Goal: Information Seeking & Learning: Check status

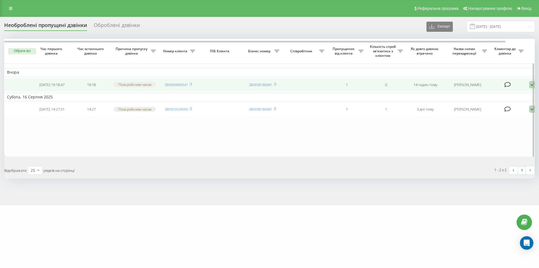
click at [194, 84] on td "380669969541" at bounding box center [178, 85] width 39 height 14
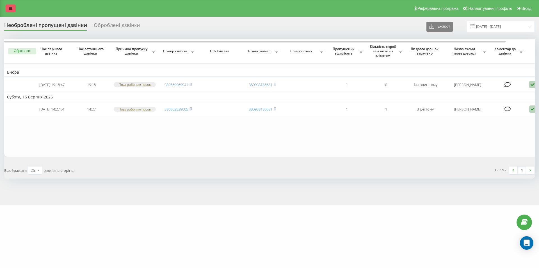
click at [6, 8] on link at bounding box center [11, 8] width 10 height 8
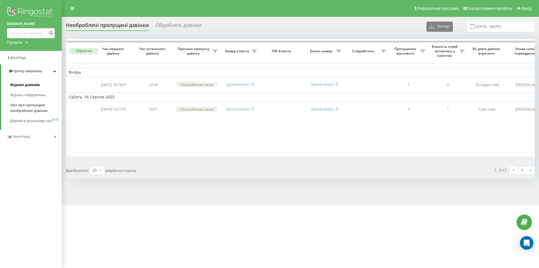
click at [23, 84] on span "Журнал дзвінків" at bounding box center [25, 85] width 30 height 6
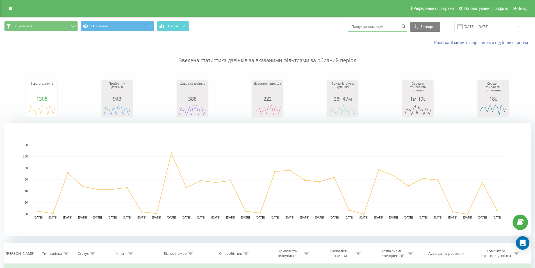
paste input "0632568046"
type input "0632568046"
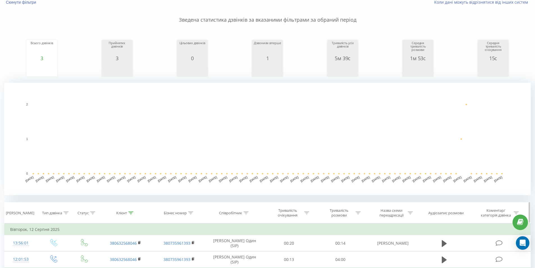
scroll to position [140, 0]
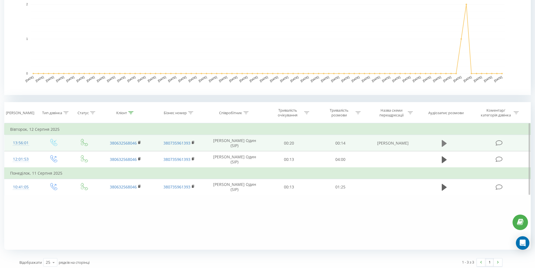
click at [442, 141] on icon at bounding box center [444, 143] width 5 height 7
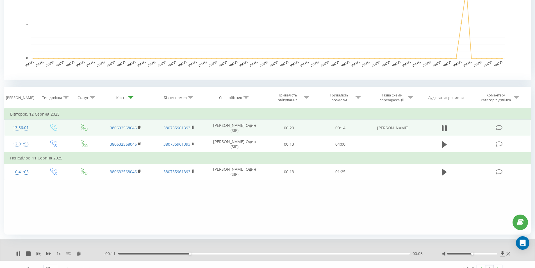
scroll to position [165, 0]
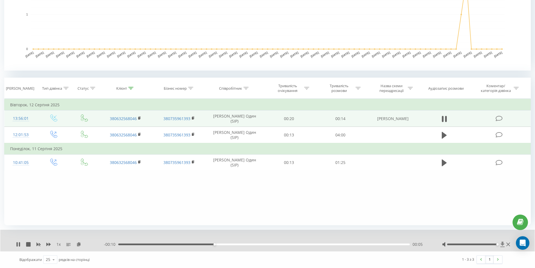
drag, startPoint x: 470, startPoint y: 243, endPoint x: 504, endPoint y: 243, distance: 34.0
click at [504, 243] on div at bounding box center [476, 244] width 69 height 6
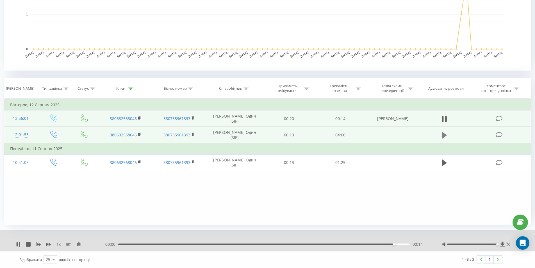
click at [443, 133] on icon at bounding box center [444, 135] width 5 height 7
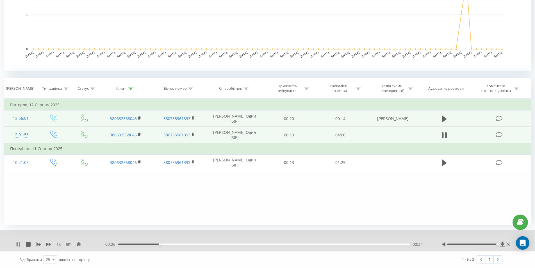
click at [18, 243] on icon at bounding box center [17, 244] width 1 height 4
click at [18, 244] on icon at bounding box center [18, 244] width 3 height 4
click at [363, 244] on div "00:45" at bounding box center [264, 244] width 292 height 2
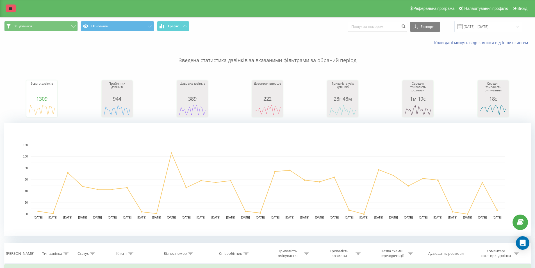
click at [12, 7] on icon at bounding box center [10, 8] width 3 height 4
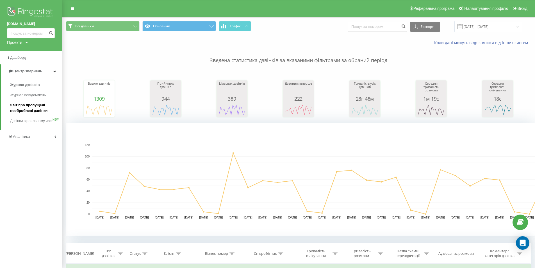
click at [23, 106] on span "Звіт про пропущені необроблені дзвінки" at bounding box center [34, 107] width 49 height 11
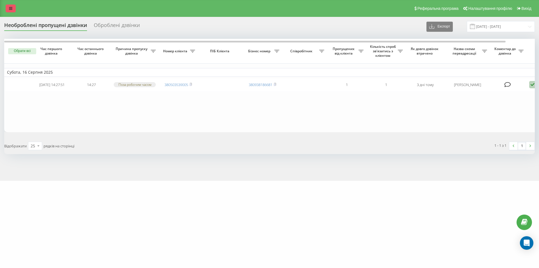
click at [12, 6] on link at bounding box center [11, 8] width 10 height 8
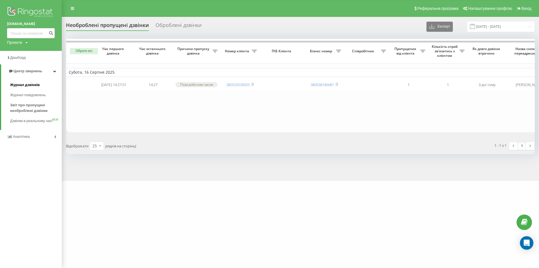
drag, startPoint x: 22, startPoint y: 87, endPoint x: 26, endPoint y: 94, distance: 8.7
click at [21, 86] on span "Журнал дзвінків" at bounding box center [25, 85] width 30 height 6
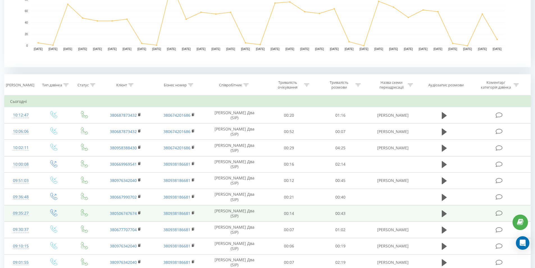
scroll to position [169, 0]
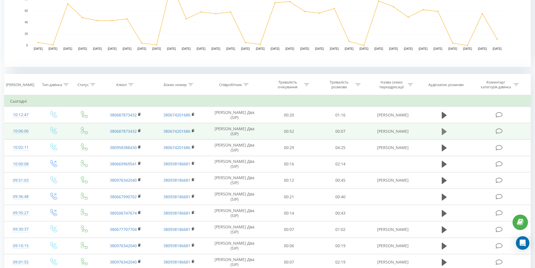
click at [444, 129] on icon at bounding box center [444, 132] width 5 height 8
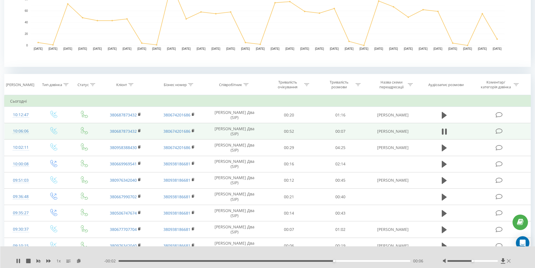
click at [509, 260] on icon at bounding box center [509, 260] width 4 height 4
